Goal: Task Accomplishment & Management: Use online tool/utility

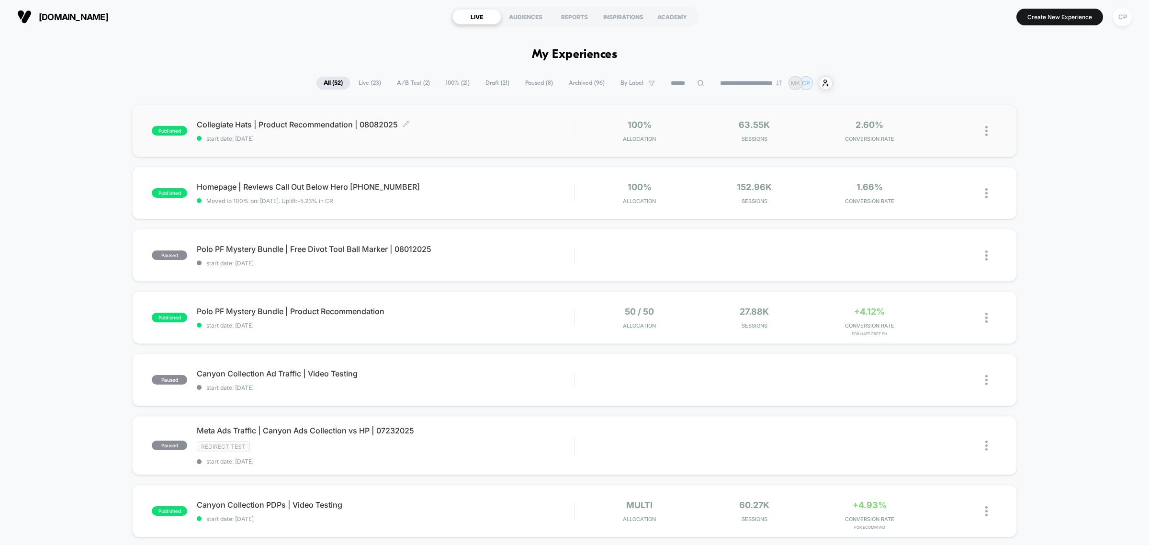
click at [309, 130] on div "Collegiate Hats | Product Recommendation | 08082025 Click to edit experience de…" at bounding box center [385, 131] width 377 height 23
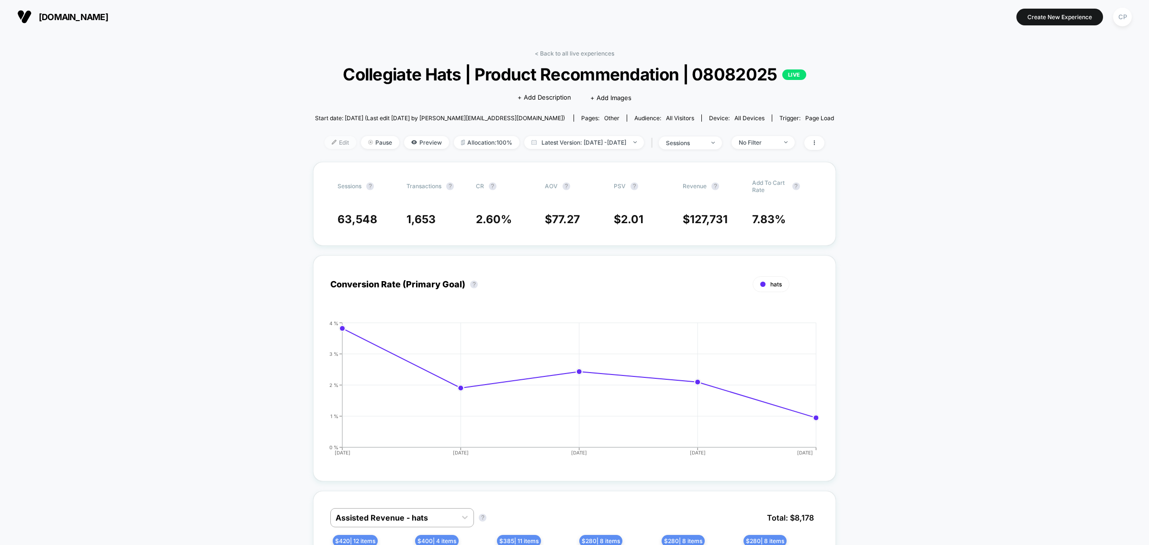
click at [329, 145] on span "Edit" at bounding box center [341, 142] width 32 height 13
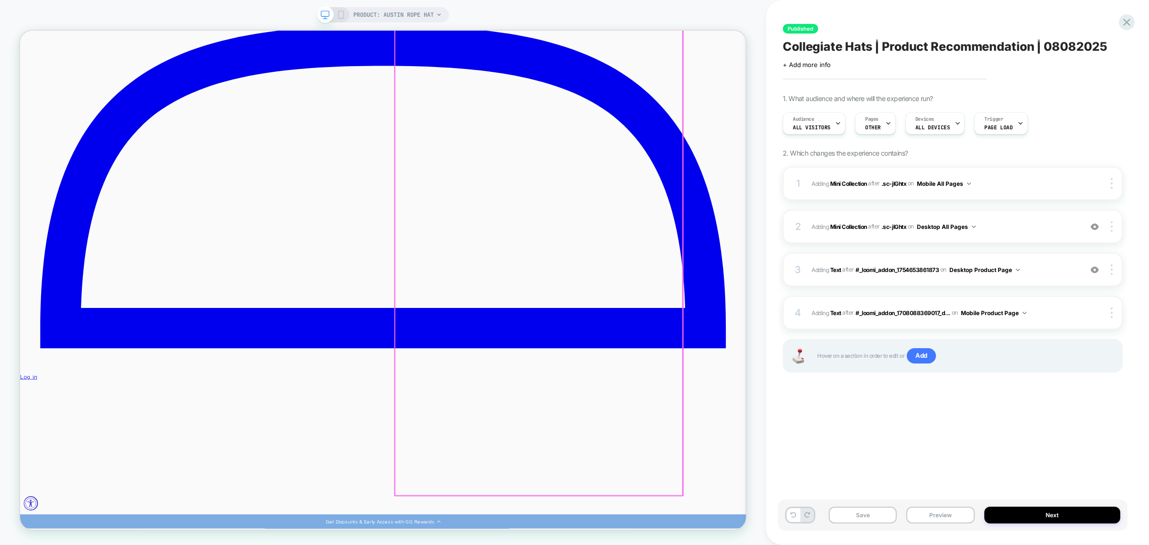
scroll to position [1017, 0]
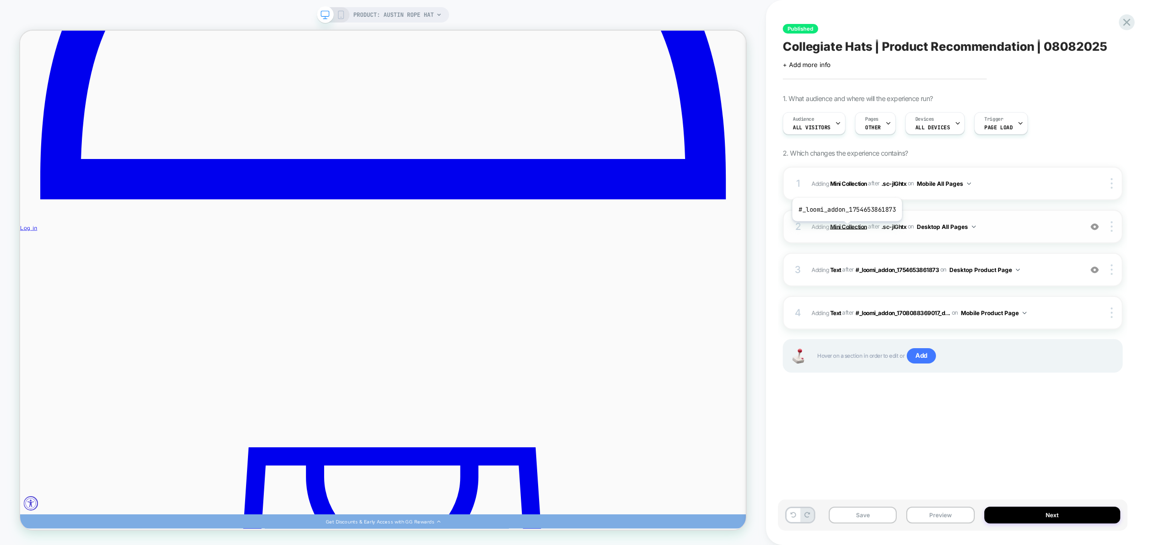
click at [846, 228] on b "Mini Collection" at bounding box center [848, 226] width 37 height 7
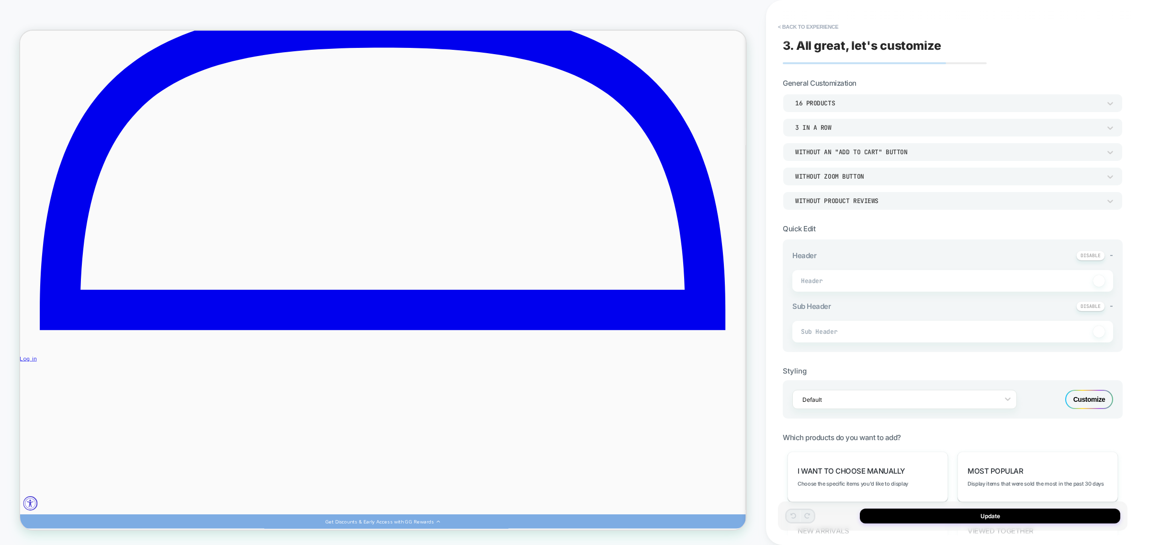
scroll to position [640, 0]
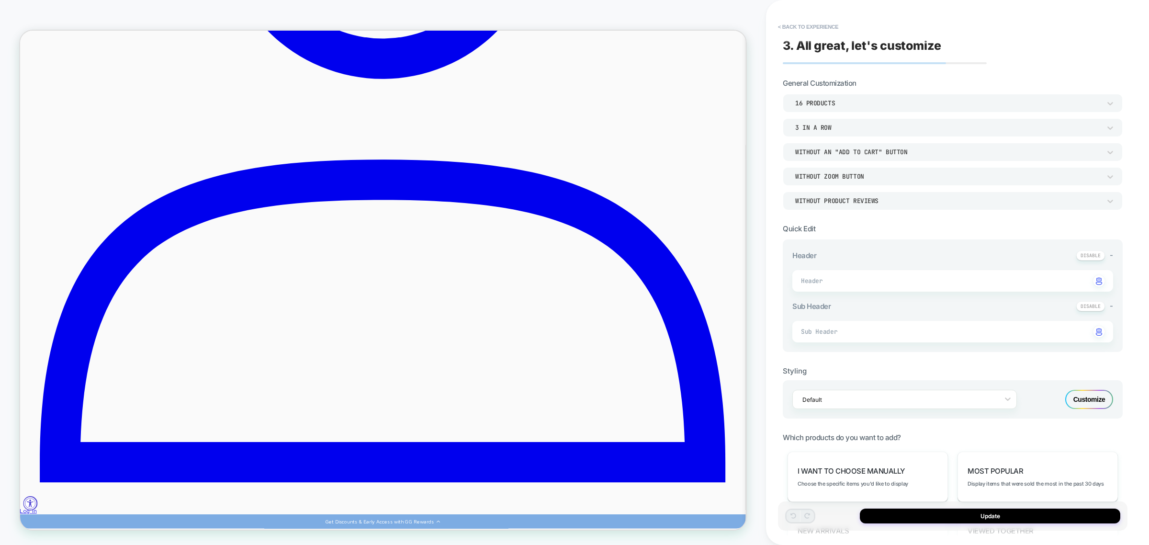
click at [845, 104] on div "16 Products" at bounding box center [947, 103] width 305 height 8
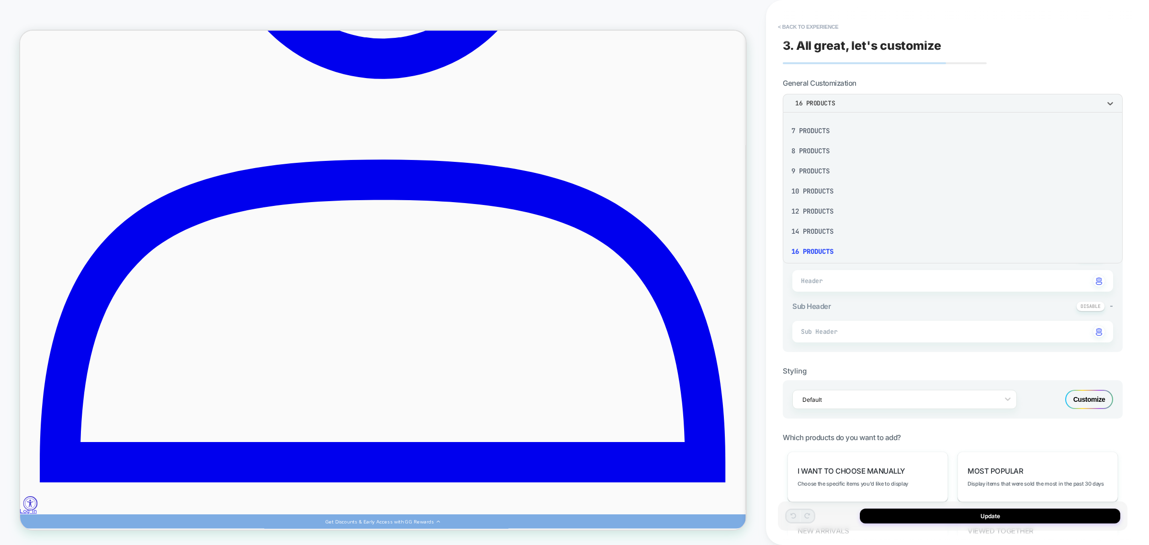
scroll to position [118, 0]
click at [1114, 75] on div at bounding box center [574, 272] width 1149 height 545
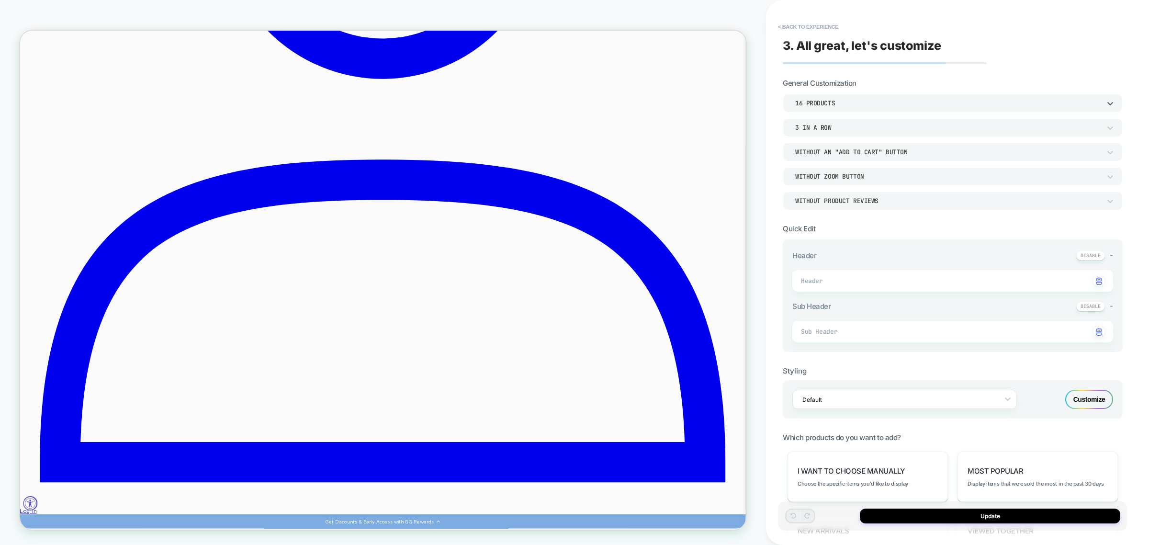
click at [863, 104] on div "16 Products" at bounding box center [947, 103] width 305 height 8
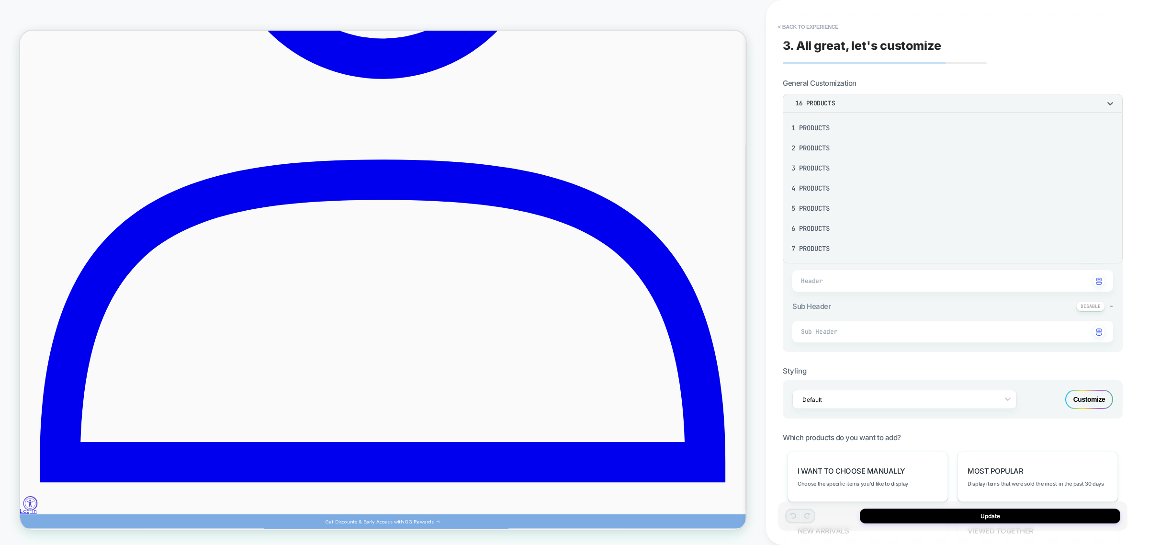
click at [863, 104] on div at bounding box center [574, 272] width 1149 height 545
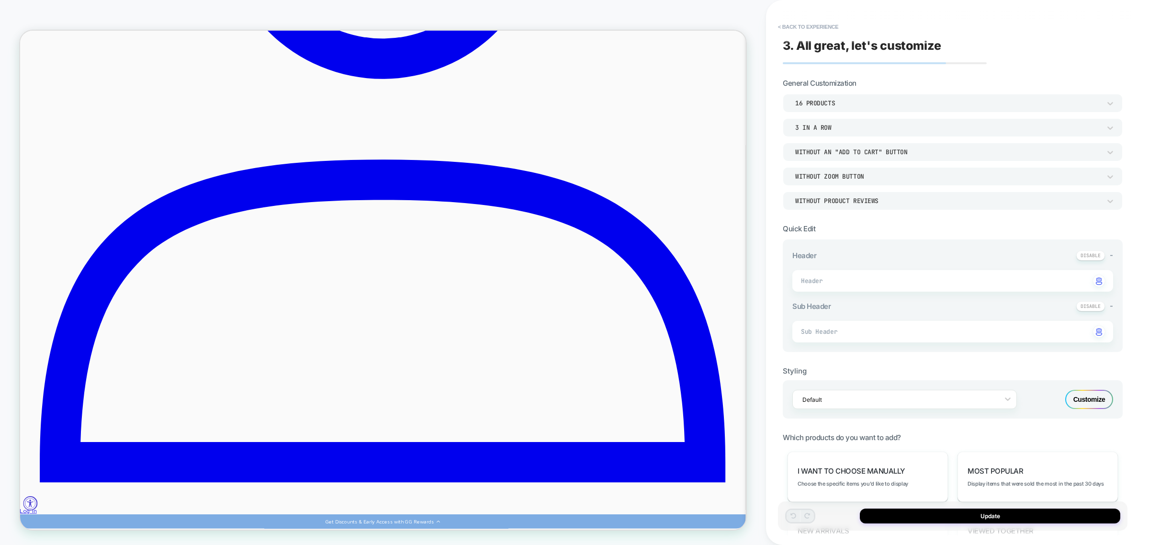
click at [863, 104] on div "16 Products" at bounding box center [947, 103] width 305 height 8
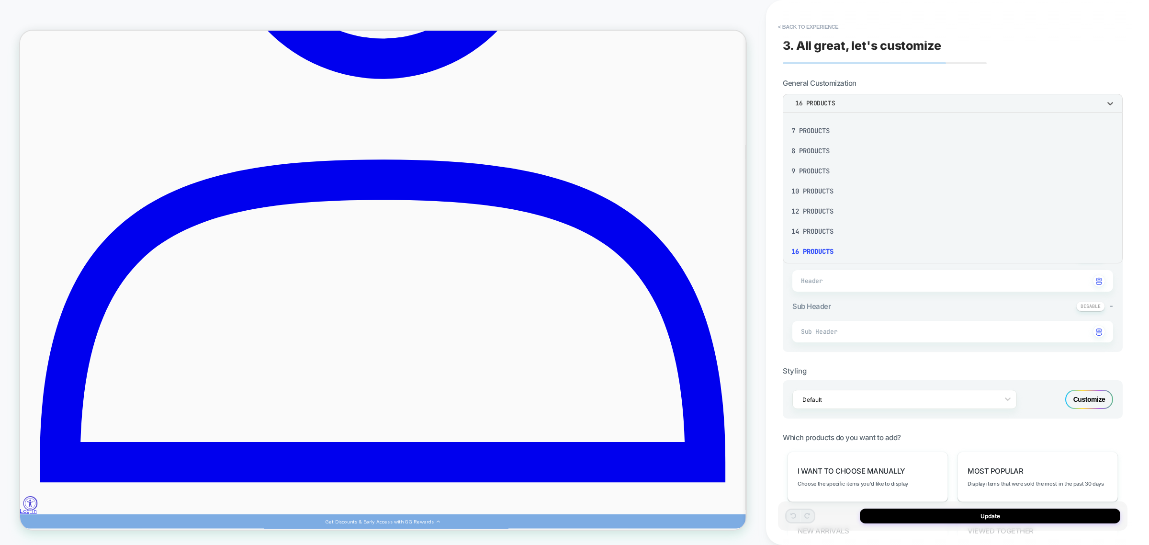
click at [823, 229] on div "14 Products" at bounding box center [953, 231] width 332 height 20
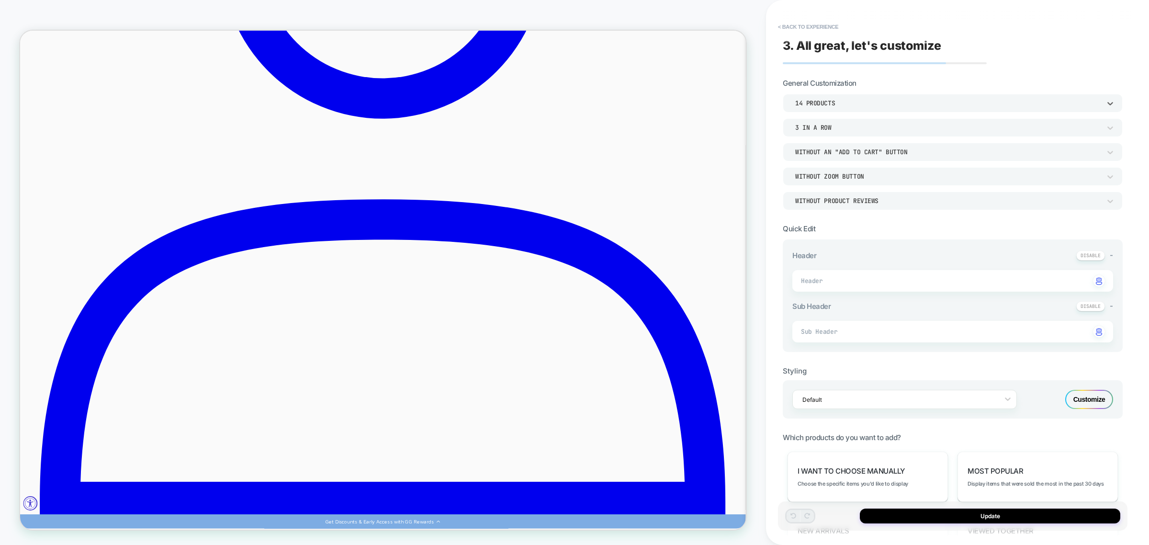
scroll to position [580, 0]
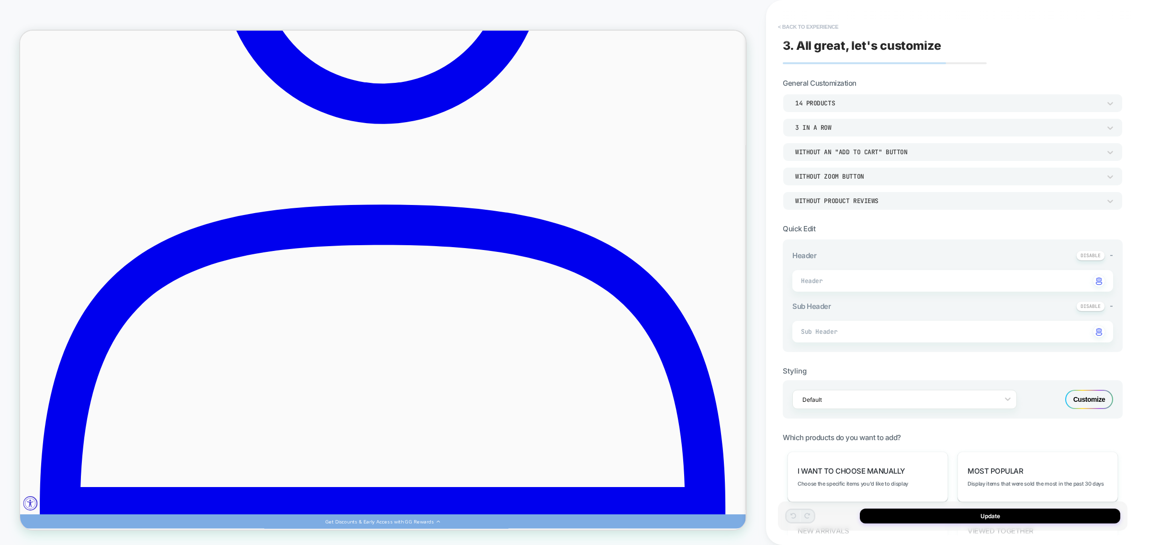
click at [808, 25] on button "< Back to experience" at bounding box center [808, 26] width 70 height 15
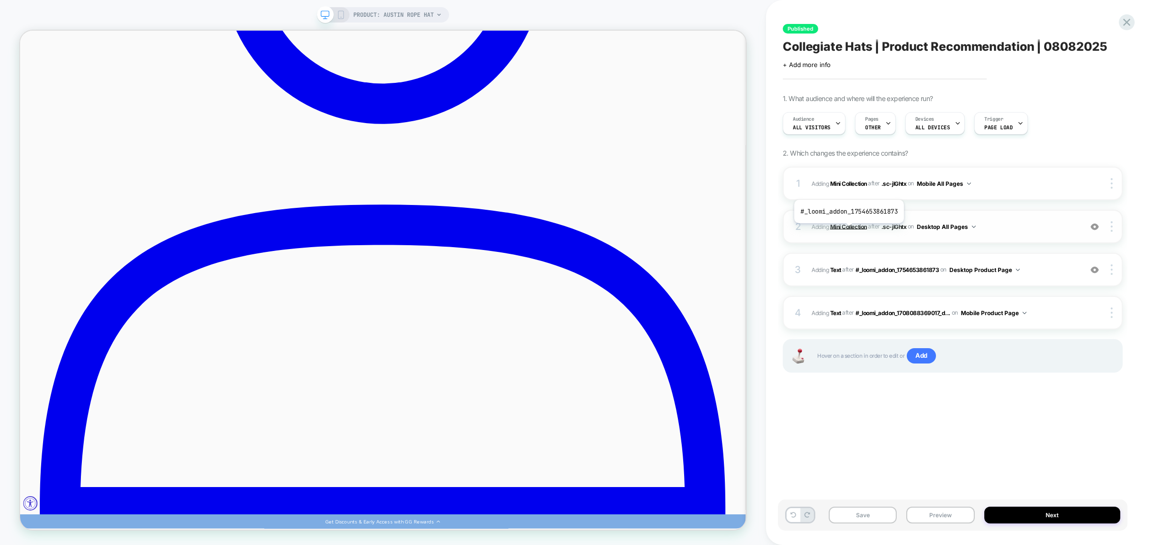
click at [848, 230] on b "Mini Collection" at bounding box center [848, 226] width 37 height 7
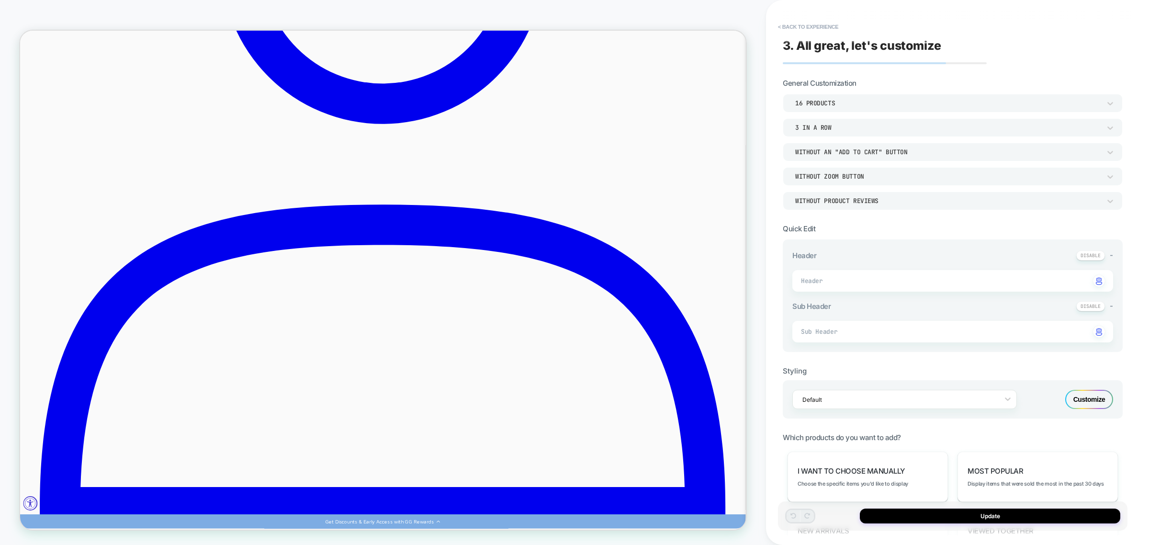
scroll to position [640, 0]
